Goal: Transaction & Acquisition: Purchase product/service

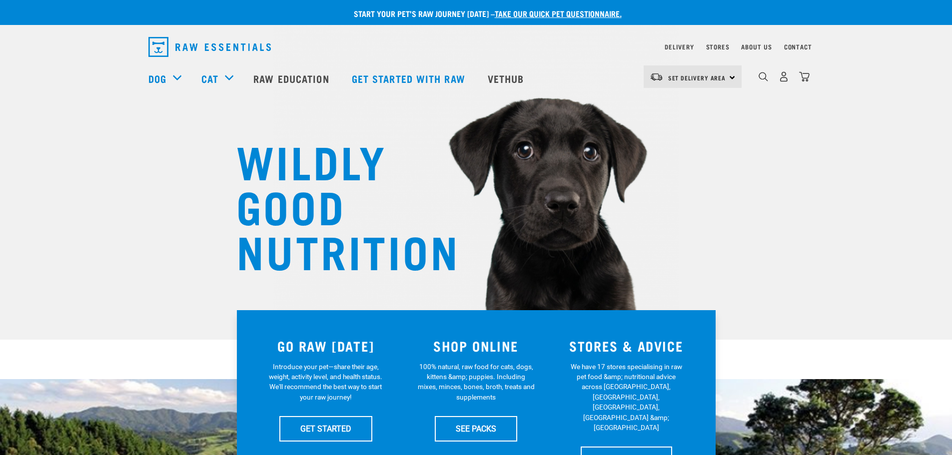
click at [691, 175] on div "WILDLY GOOD NUTRITION" at bounding box center [476, 170] width 952 height 340
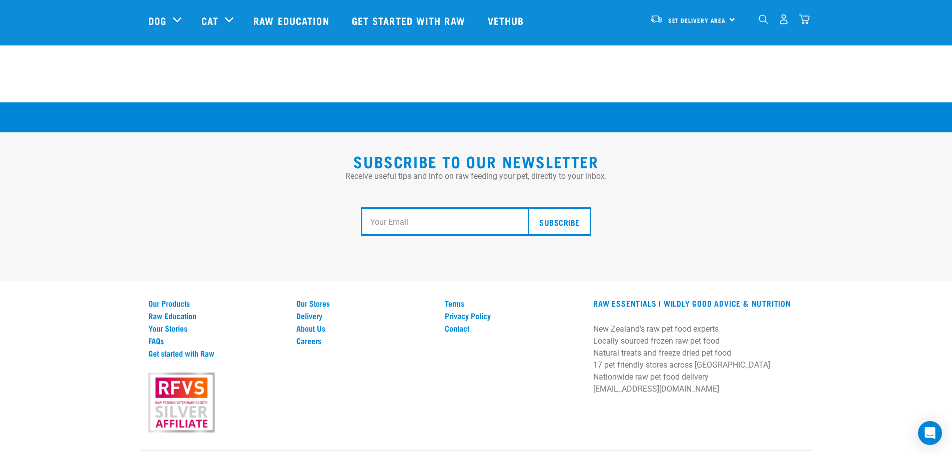
scroll to position [1845, 0]
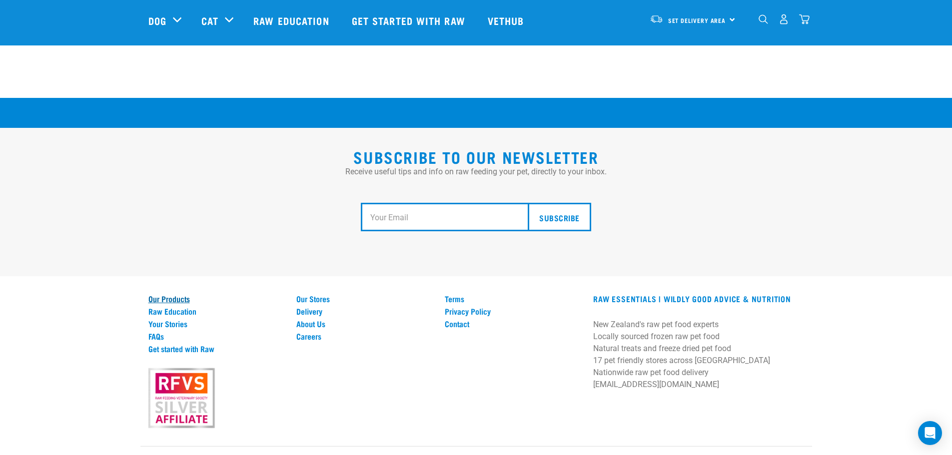
click at [180, 294] on link "Our Products" at bounding box center [216, 298] width 136 height 9
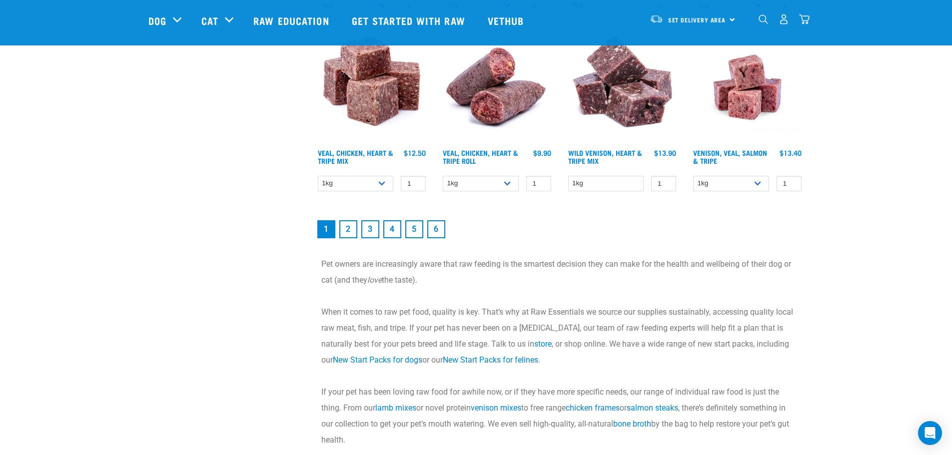
scroll to position [1449, 0]
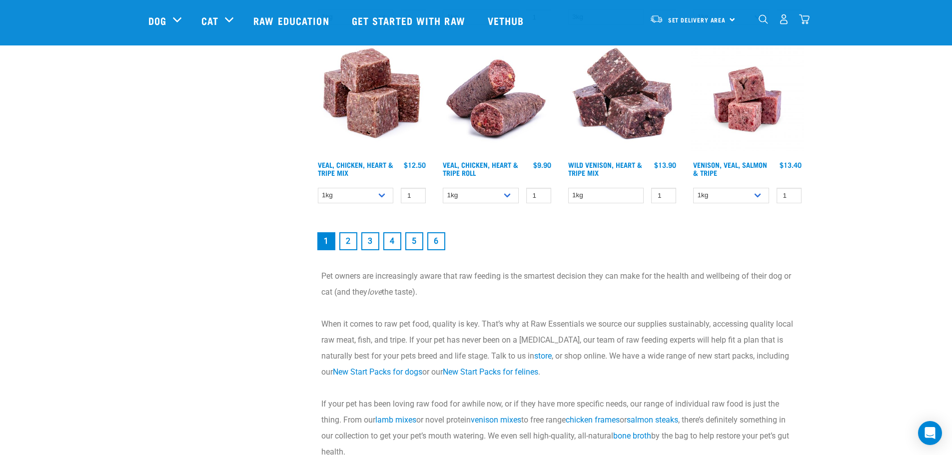
click at [350, 241] on link "2" at bounding box center [348, 241] width 18 height 18
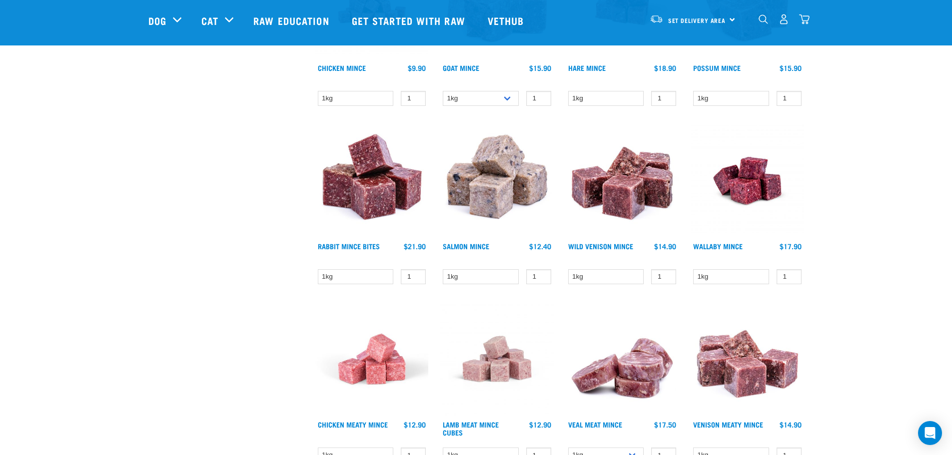
scroll to position [1099, 0]
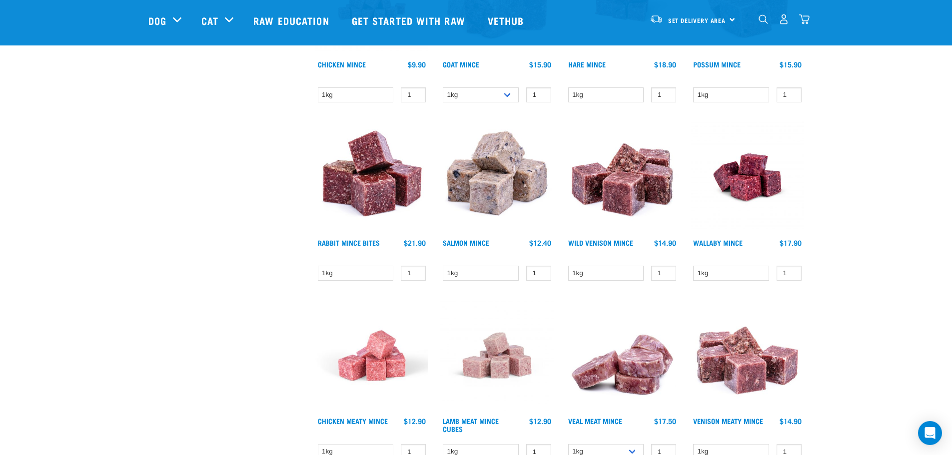
click at [485, 229] on img at bounding box center [496, 176] width 113 height 113
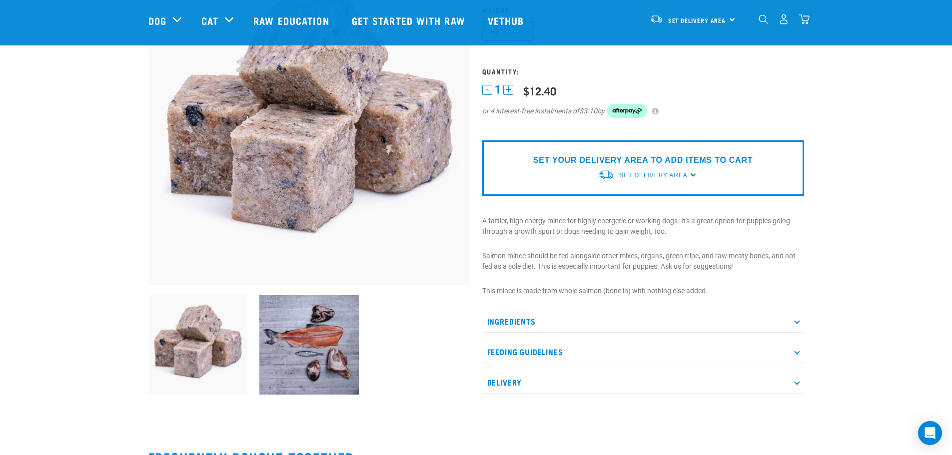
scroll to position [200, 0]
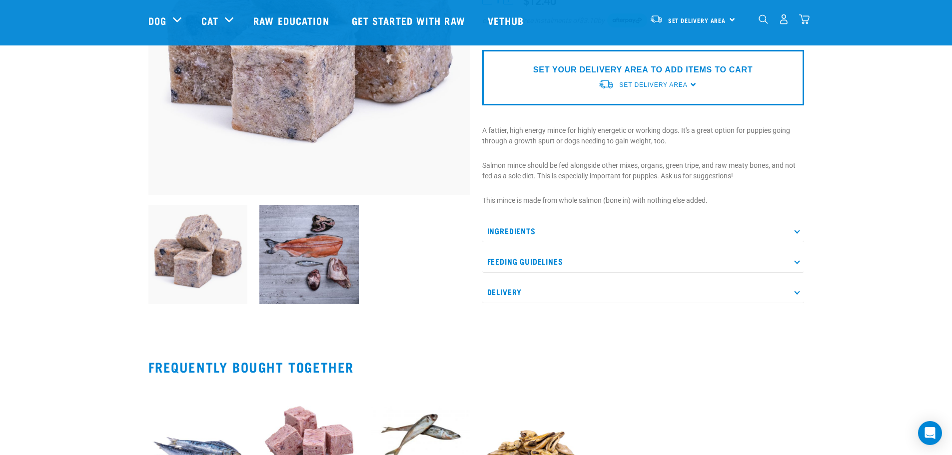
click at [319, 261] on img at bounding box center [308, 254] width 99 height 99
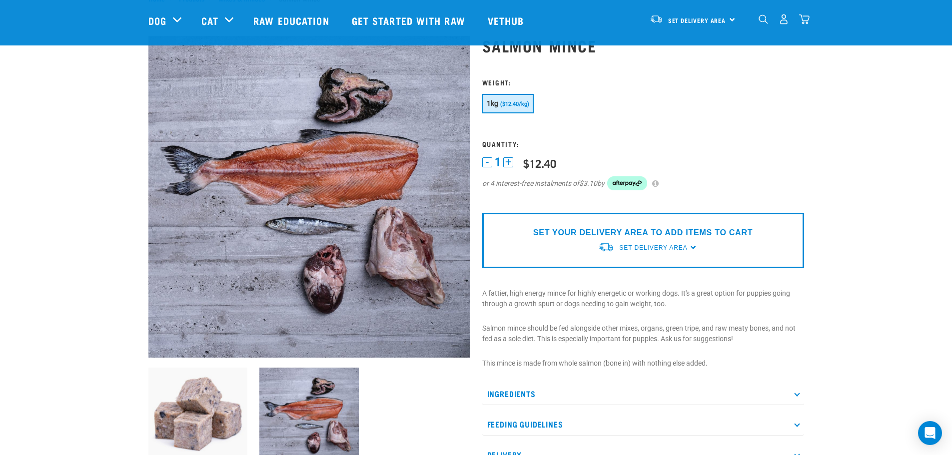
scroll to position [150, 0]
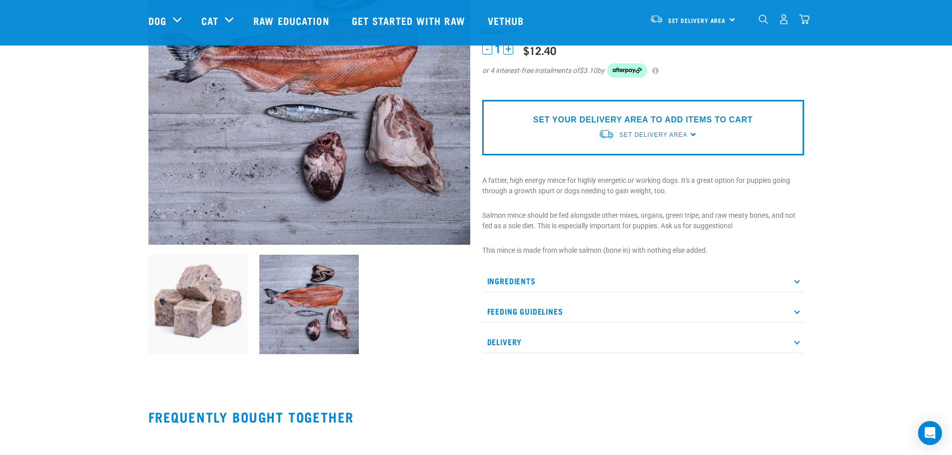
click at [515, 284] on p "Ingredients" at bounding box center [643, 281] width 322 height 22
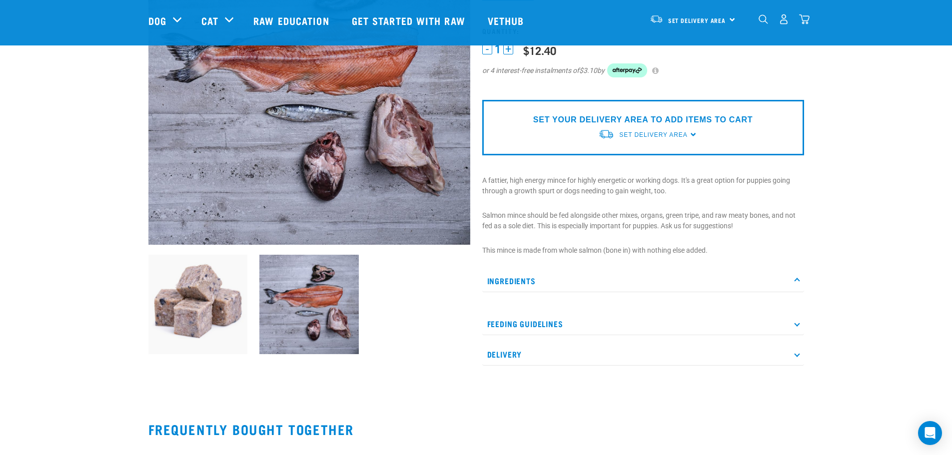
click at [515, 284] on p "Ingredients" at bounding box center [643, 281] width 322 height 22
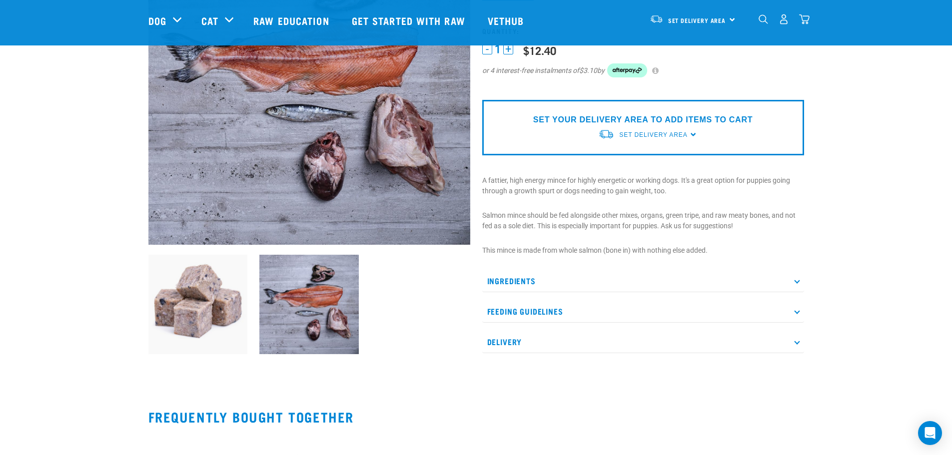
click at [513, 313] on p "Feeding Guidelines" at bounding box center [643, 311] width 322 height 22
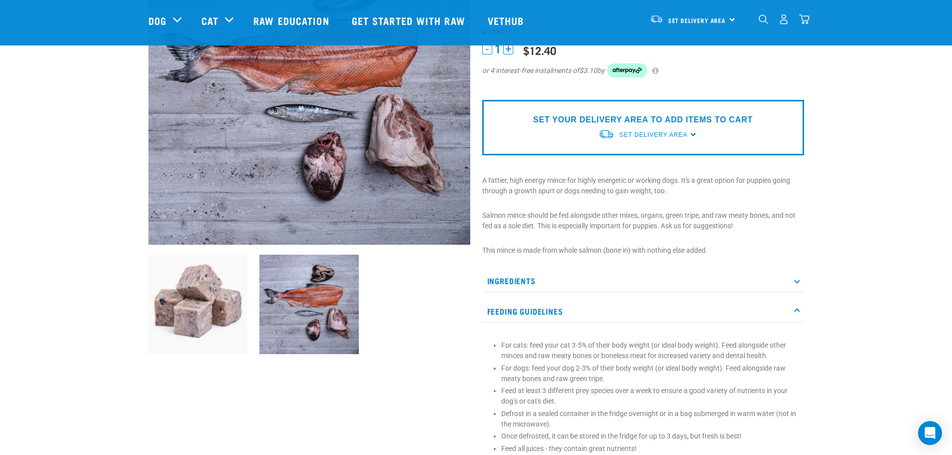
click at [512, 313] on p "Feeding Guidelines" at bounding box center [643, 311] width 322 height 22
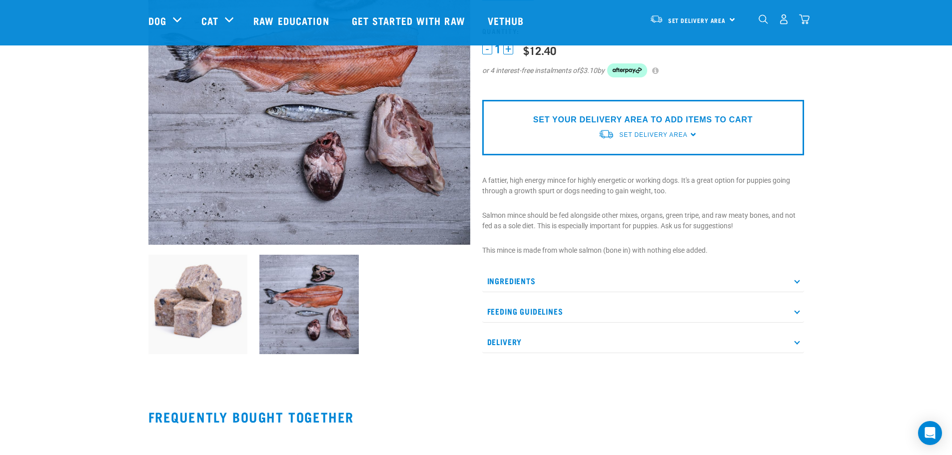
scroll to position [0, 0]
